Goal: Task Accomplishment & Management: Use online tool/utility

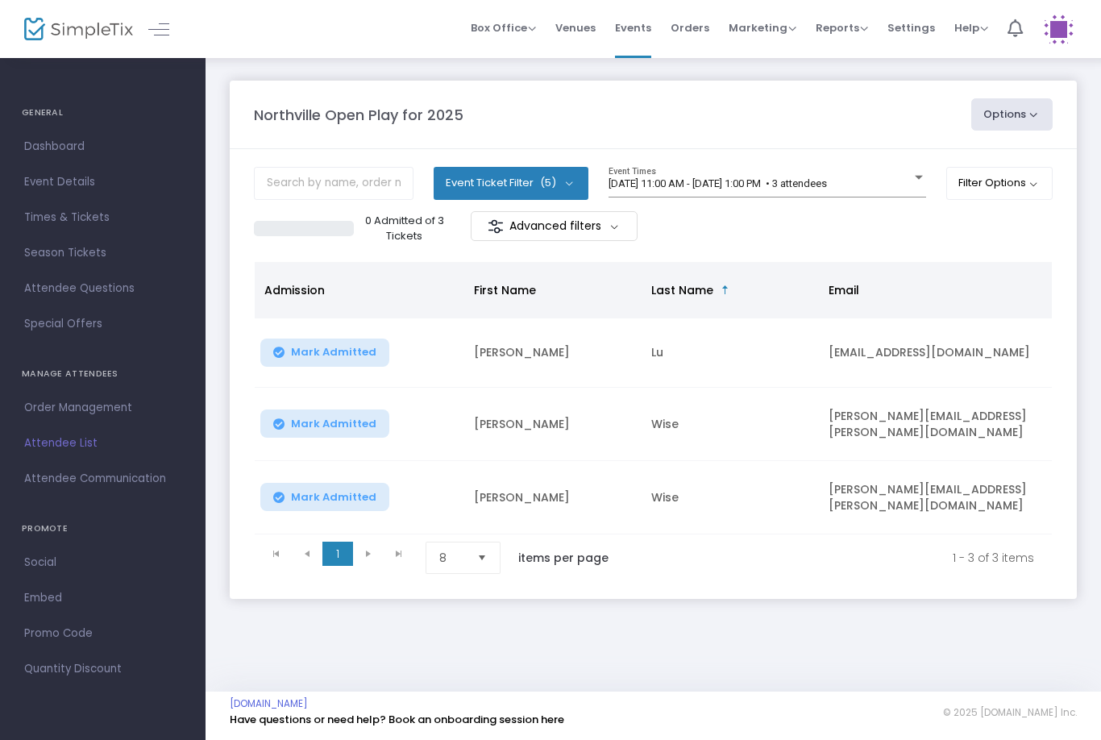
click at [332, 342] on button "Mark Admitted" at bounding box center [324, 352] width 129 height 28
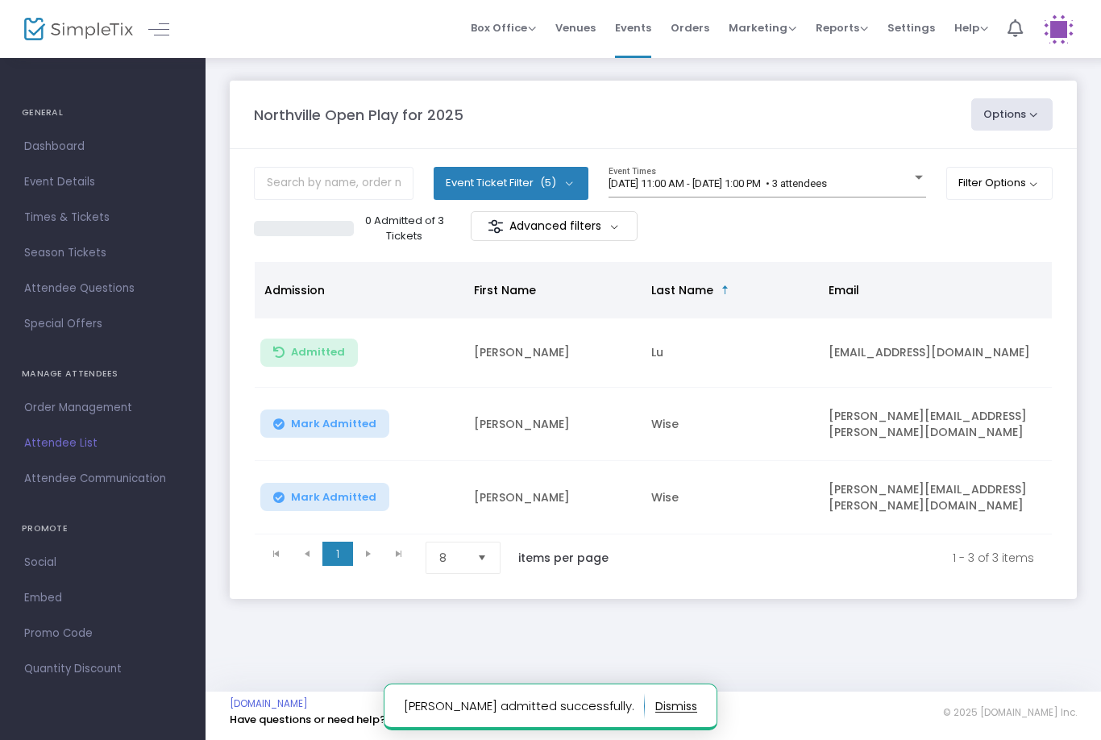
click at [322, 434] on button "Mark Admitted" at bounding box center [324, 423] width 129 height 28
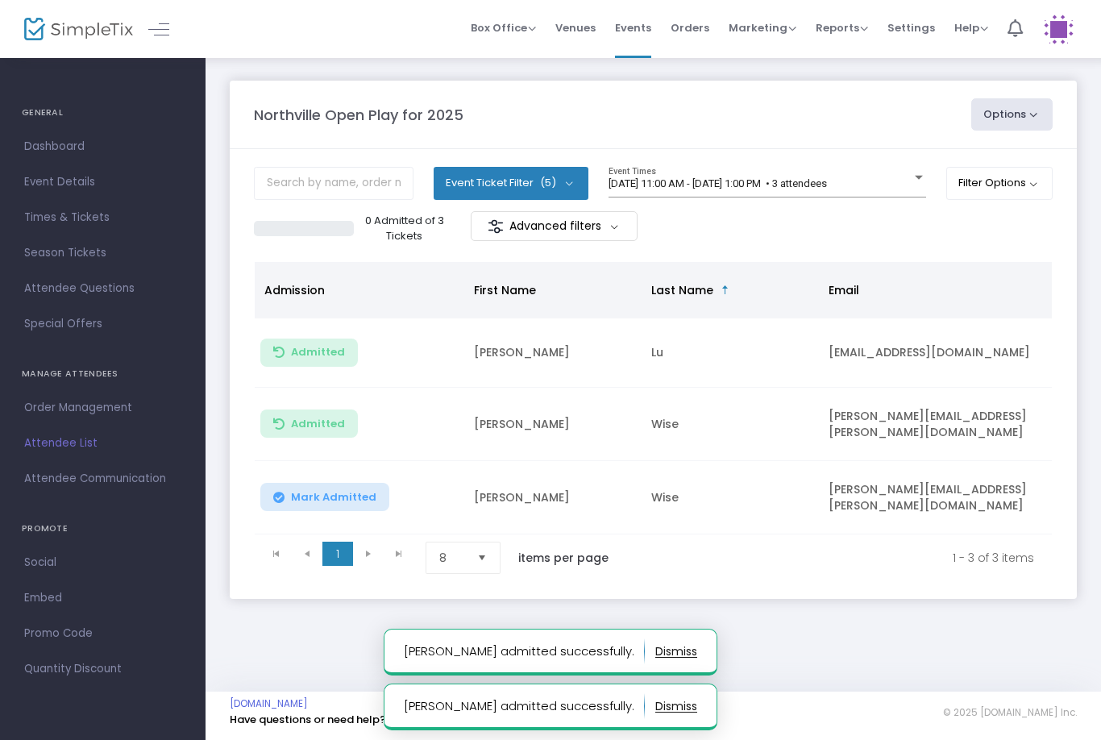
click at [350, 496] on span "Mark Admitted" at bounding box center [333, 497] width 85 height 13
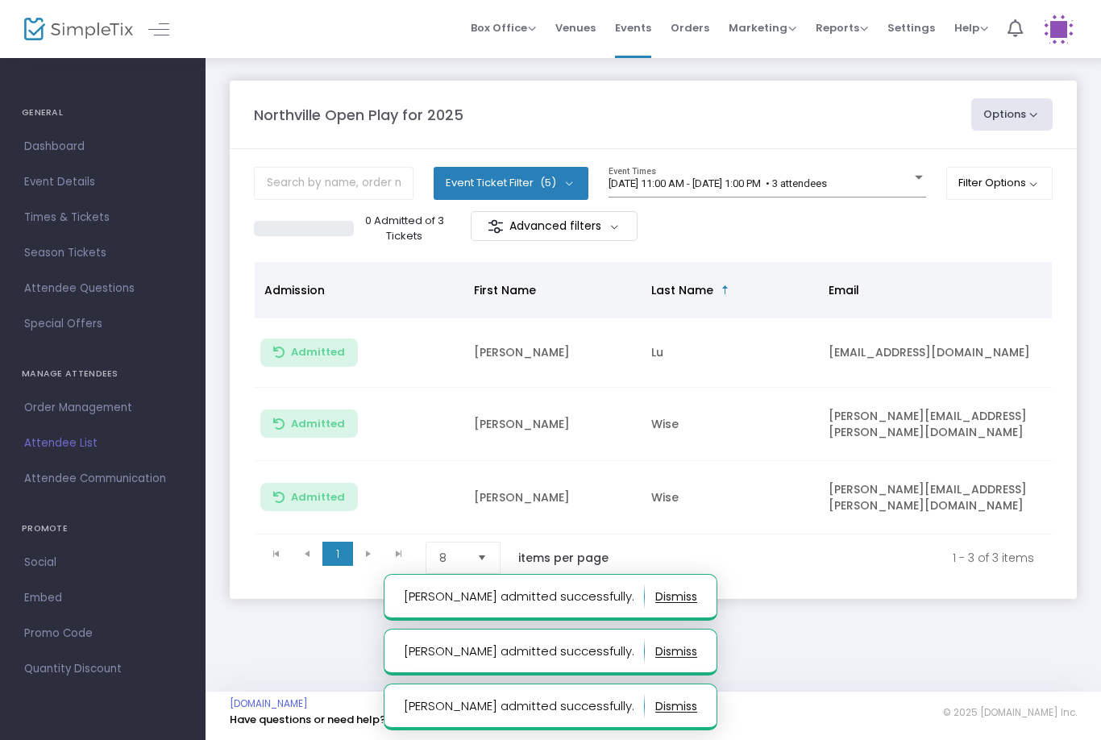
click at [779, 169] on div "[DATE] 11:00 AM - [DATE] 1:00 PM • 3 attendees Event Times" at bounding box center [766, 182] width 317 height 31
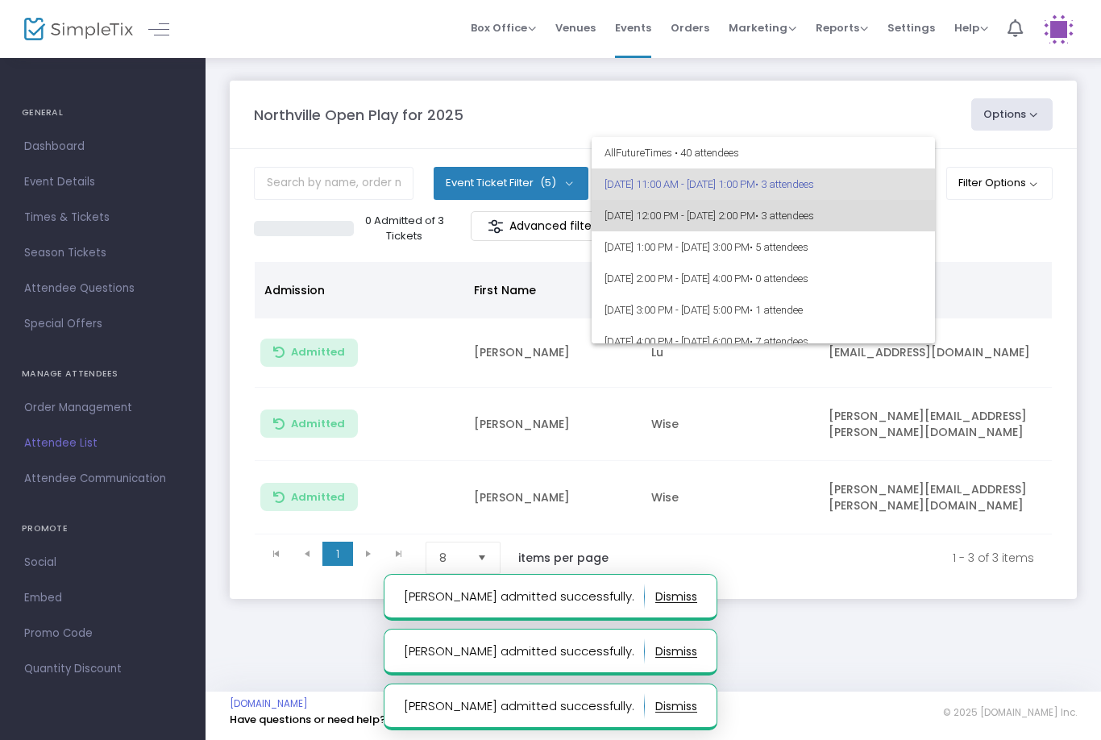
click at [819, 210] on span "[DATE] 12:00 PM - [DATE] 2:00 PM • 3 attendees" at bounding box center [762, 215] width 317 height 31
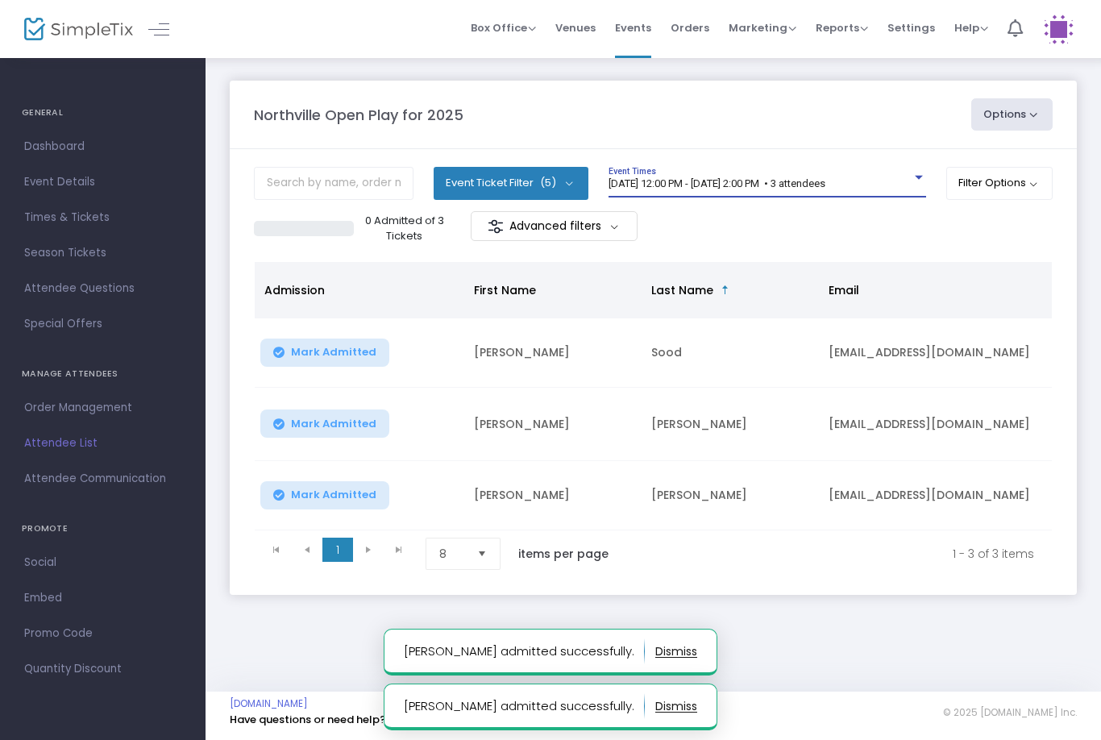
click at [313, 412] on button "Mark Admitted" at bounding box center [324, 423] width 129 height 28
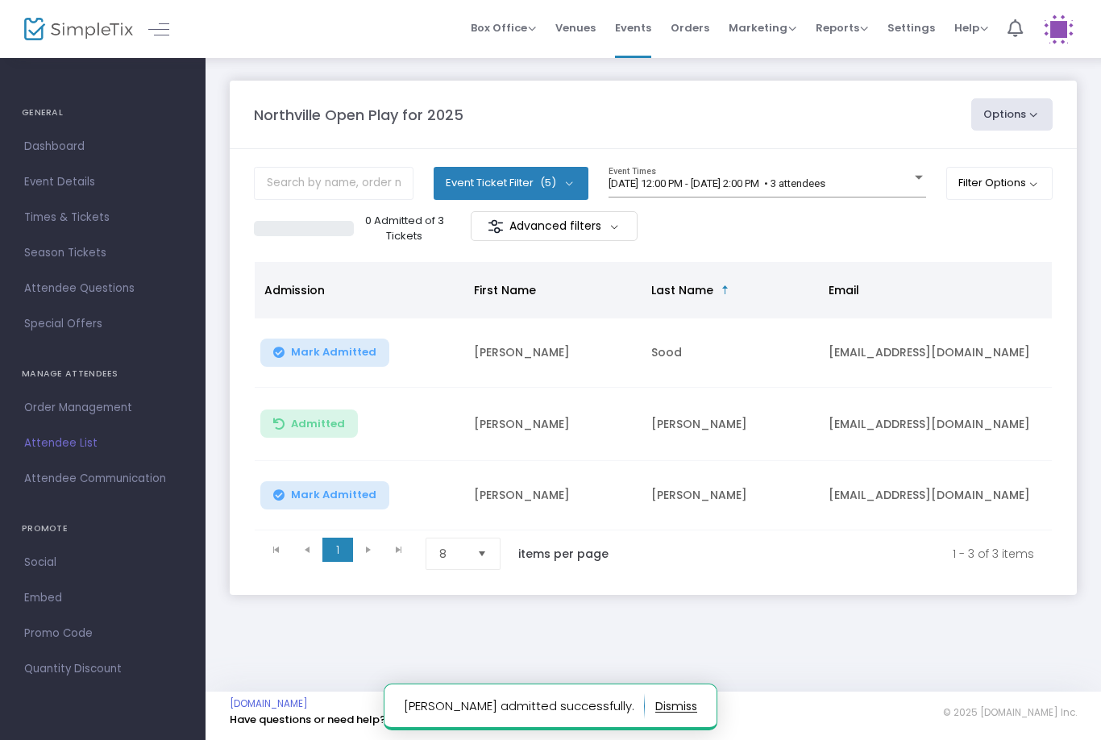
click at [326, 494] on span "Mark Admitted" at bounding box center [333, 494] width 85 height 13
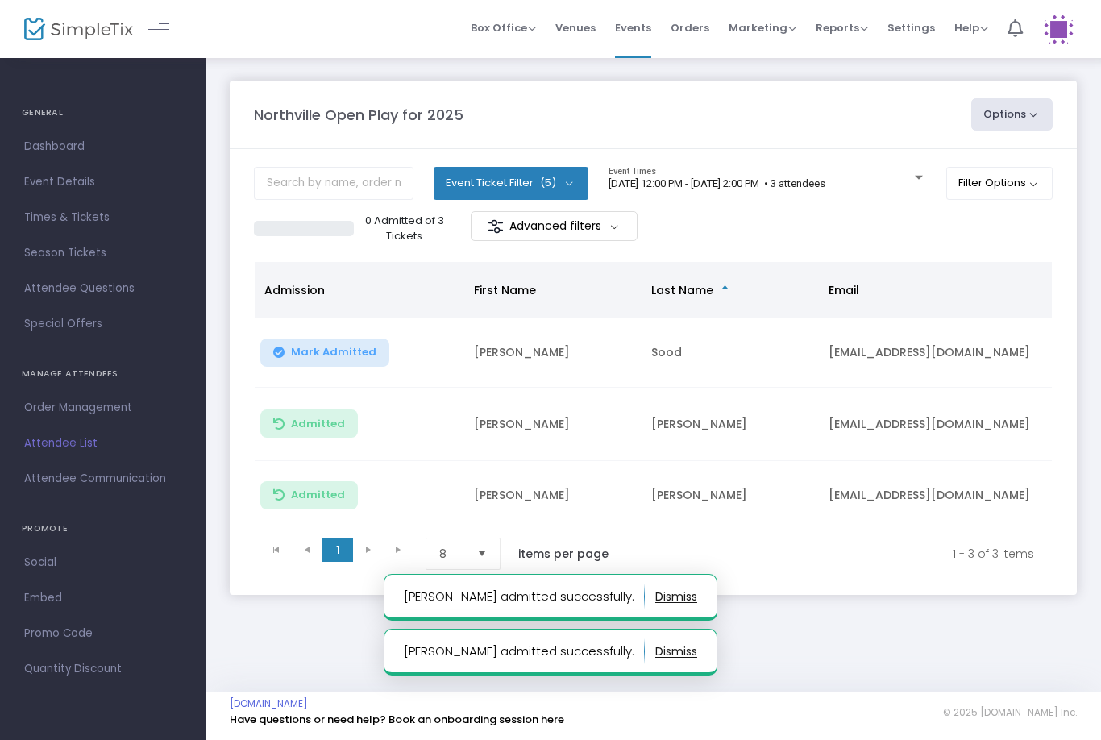
click at [823, 187] on span "[DATE] 12:00 PM - [DATE] 2:00 PM • 3 attendees" at bounding box center [716, 183] width 217 height 12
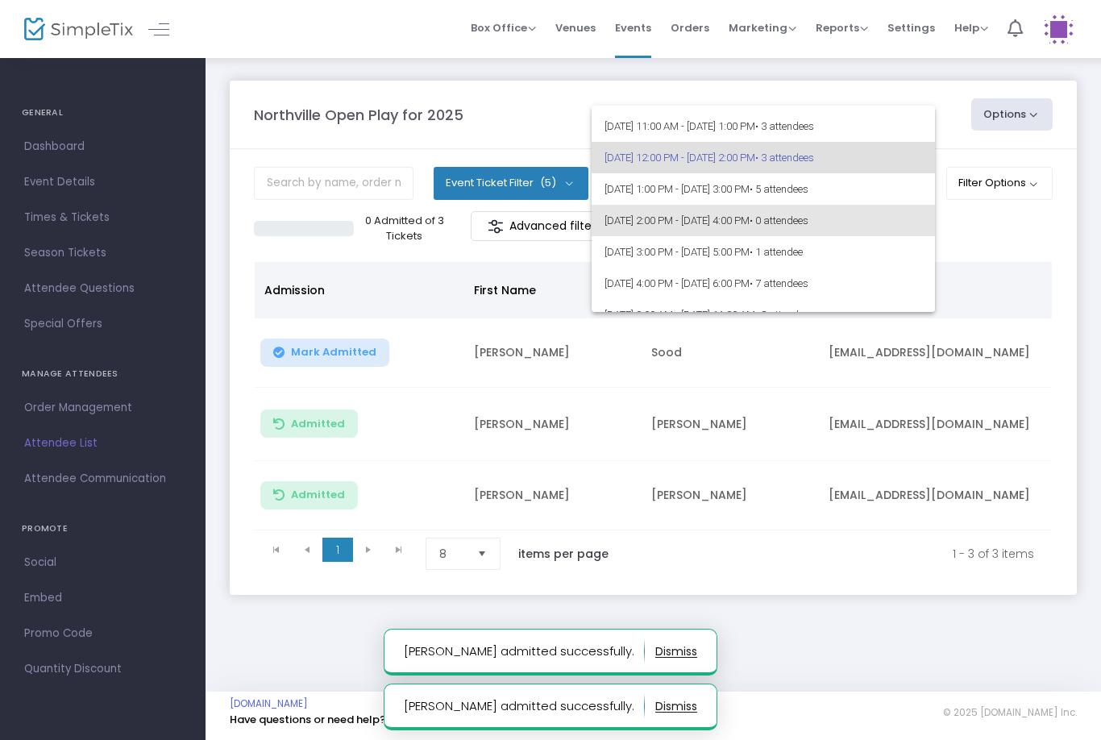
scroll to position [36, 0]
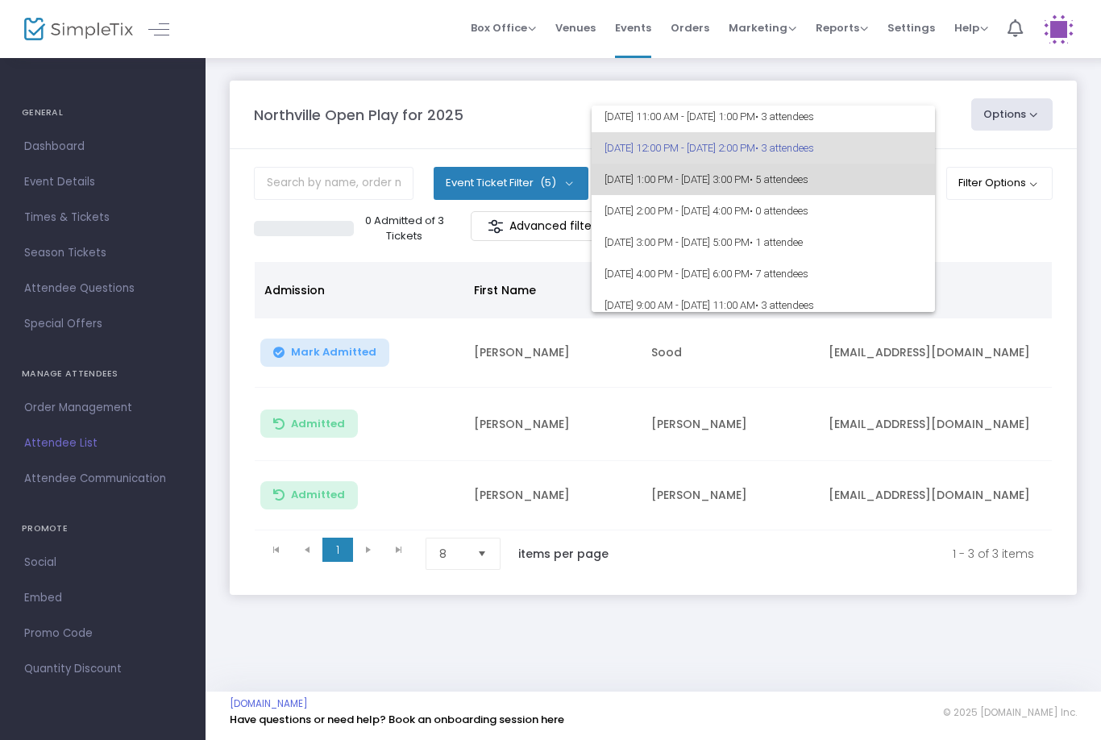
click at [892, 176] on span "[DATE] 1:00 PM - [DATE] 3:00 PM • 5 attendees" at bounding box center [762, 179] width 317 height 31
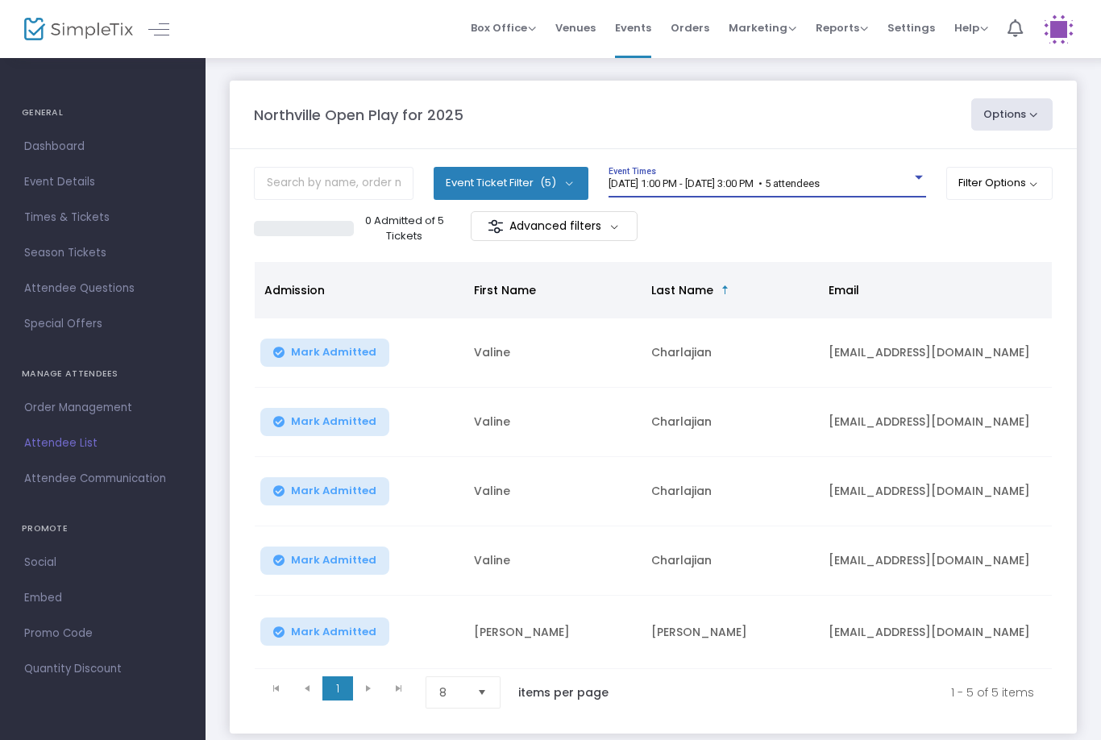
scroll to position [0, 0]
click at [889, 172] on div "[DATE] 1:00 PM - [DATE] 3:00 PM • 5 attendees Event Times" at bounding box center [766, 182] width 317 height 31
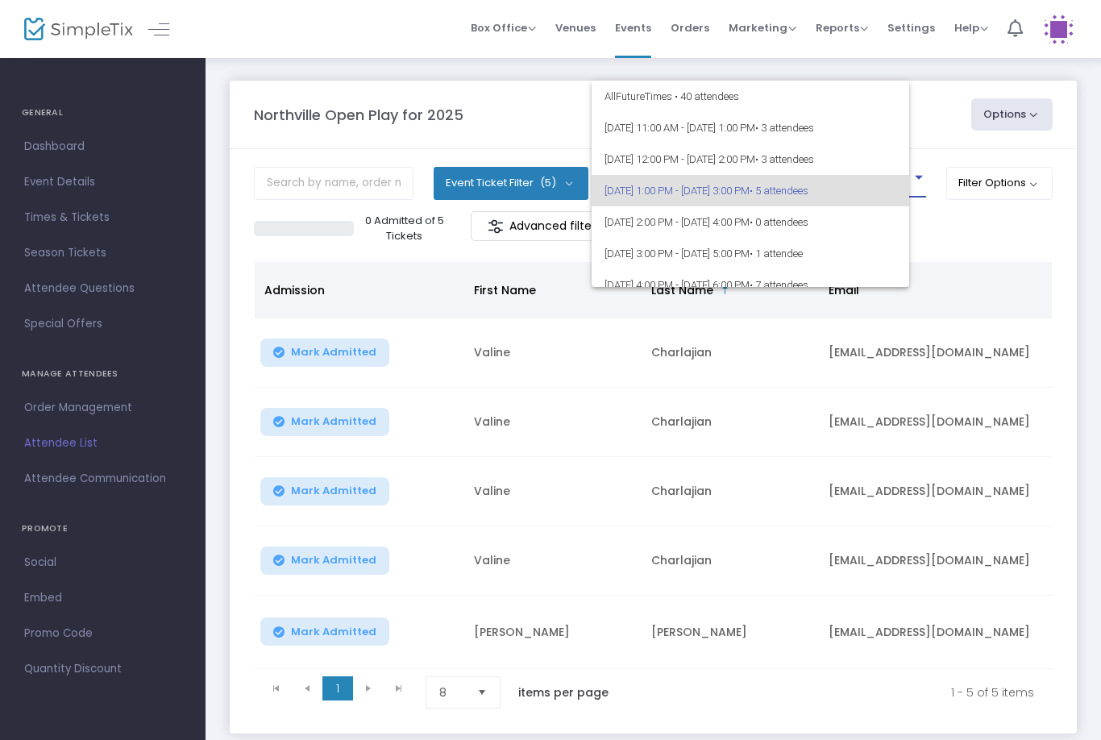
scroll to position [6, 0]
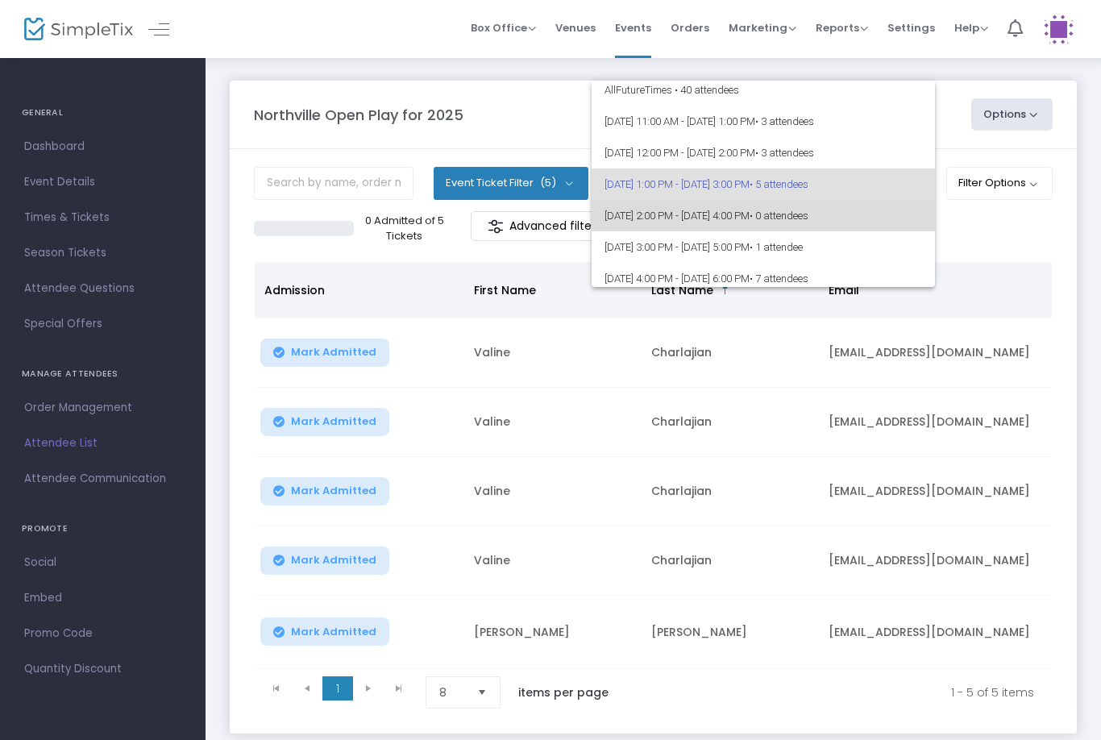
click at [900, 221] on span "[DATE] 2:00 PM - [DATE] 4:00 PM • 0 attendees" at bounding box center [762, 215] width 317 height 31
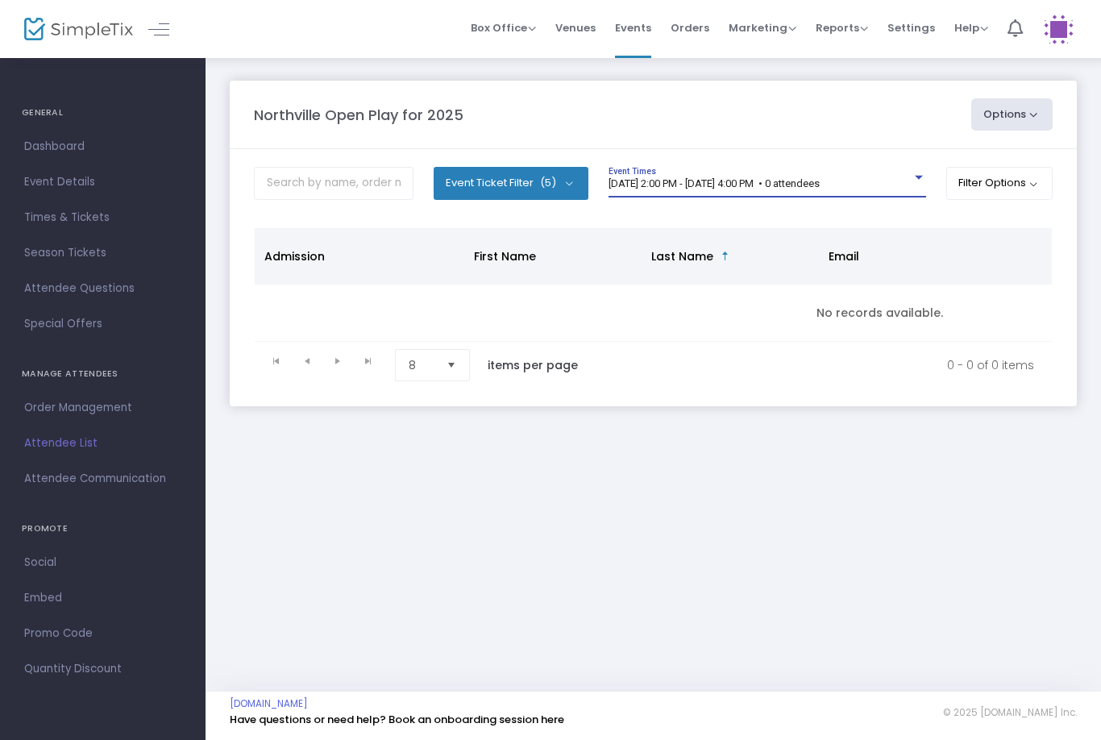
click at [819, 189] on span "[DATE] 2:00 PM - [DATE] 4:00 PM • 0 attendees" at bounding box center [713, 183] width 211 height 12
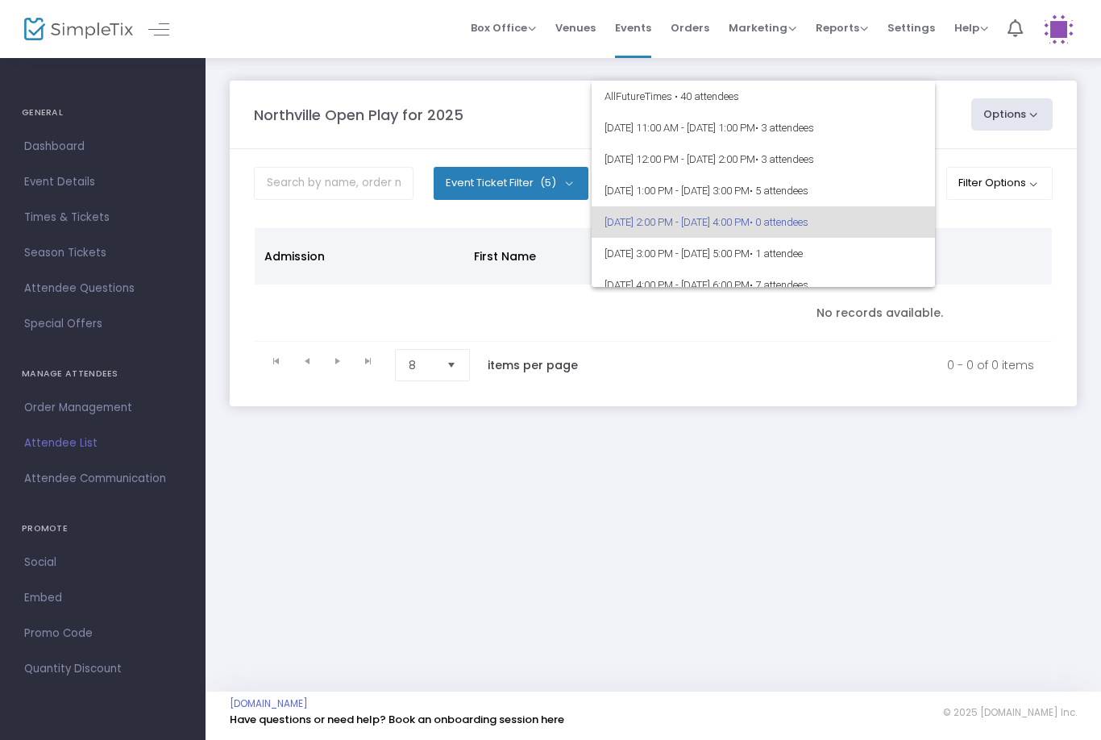
scroll to position [38, 0]
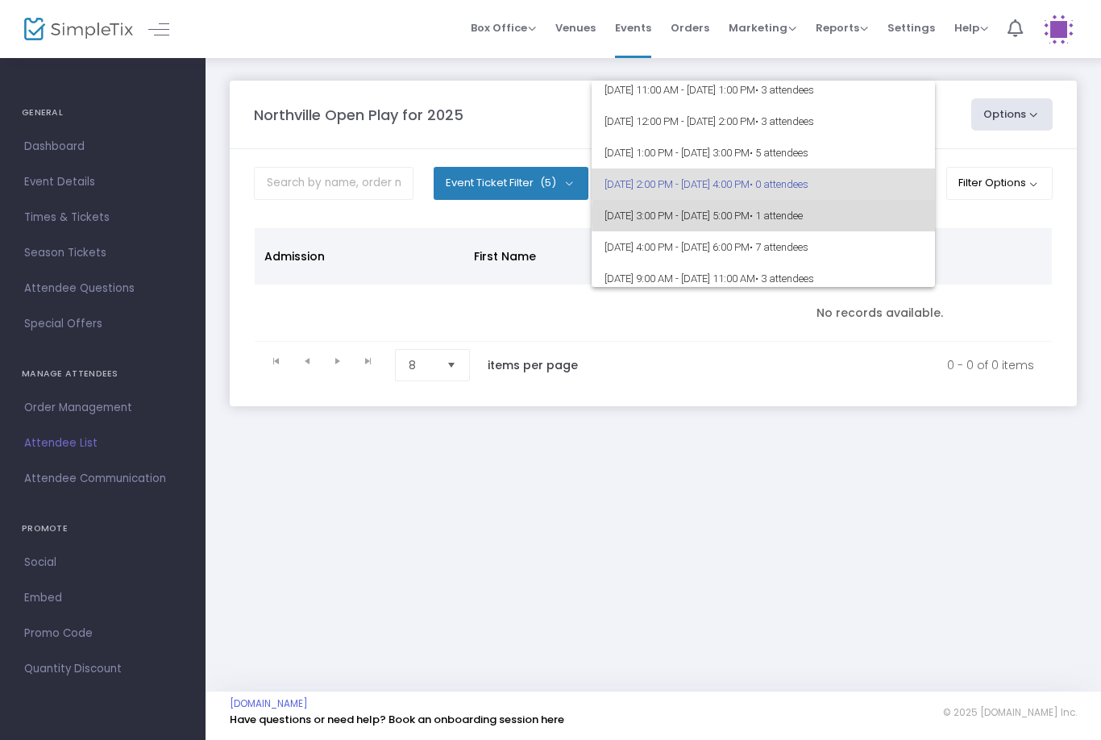
click at [802, 217] on span "• 1 attendee" at bounding box center [775, 215] width 53 height 12
